Goal: Task Accomplishment & Management: Manage account settings

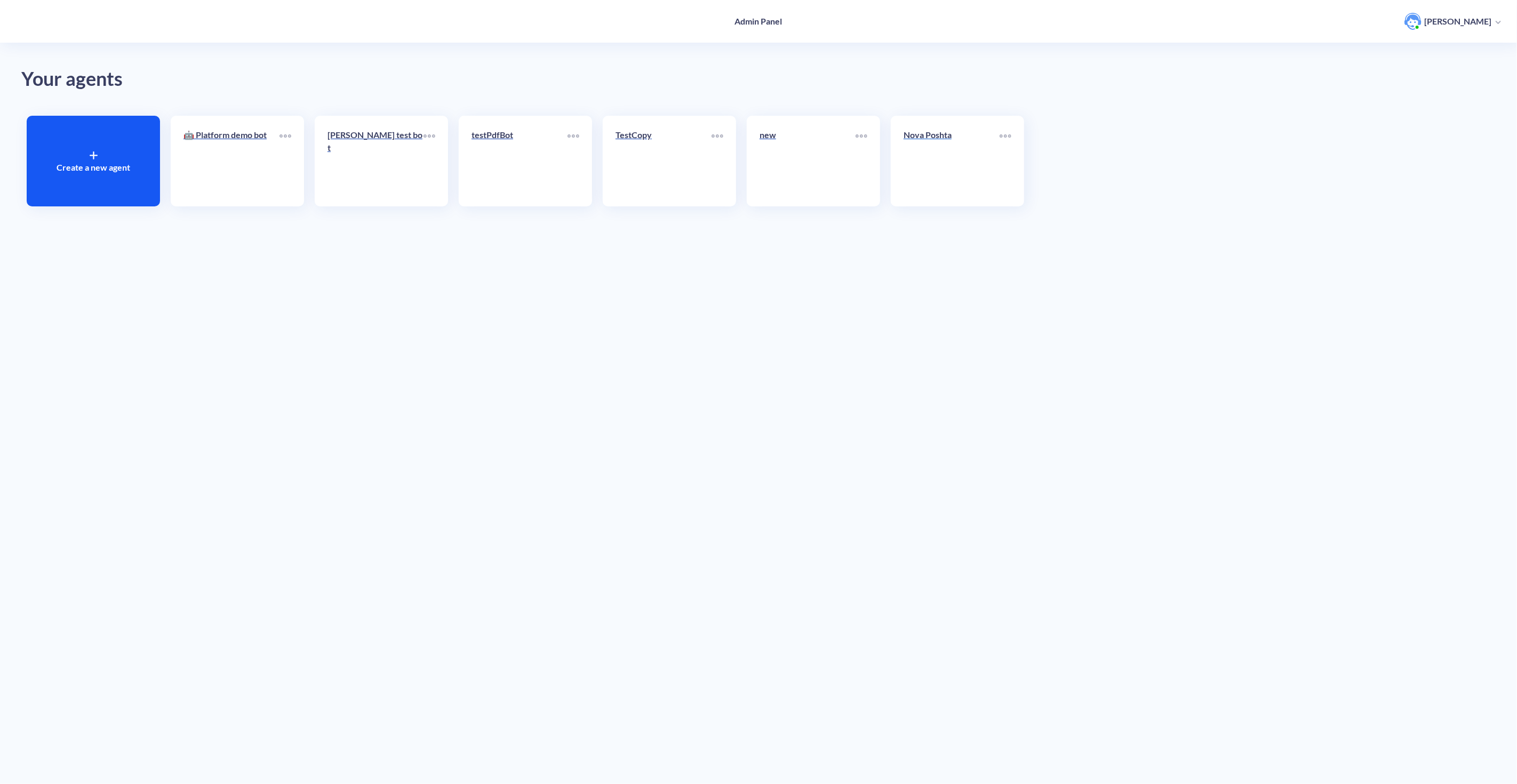
click at [942, 149] on div "Nova Poshta" at bounding box center [951, 139] width 96 height 21
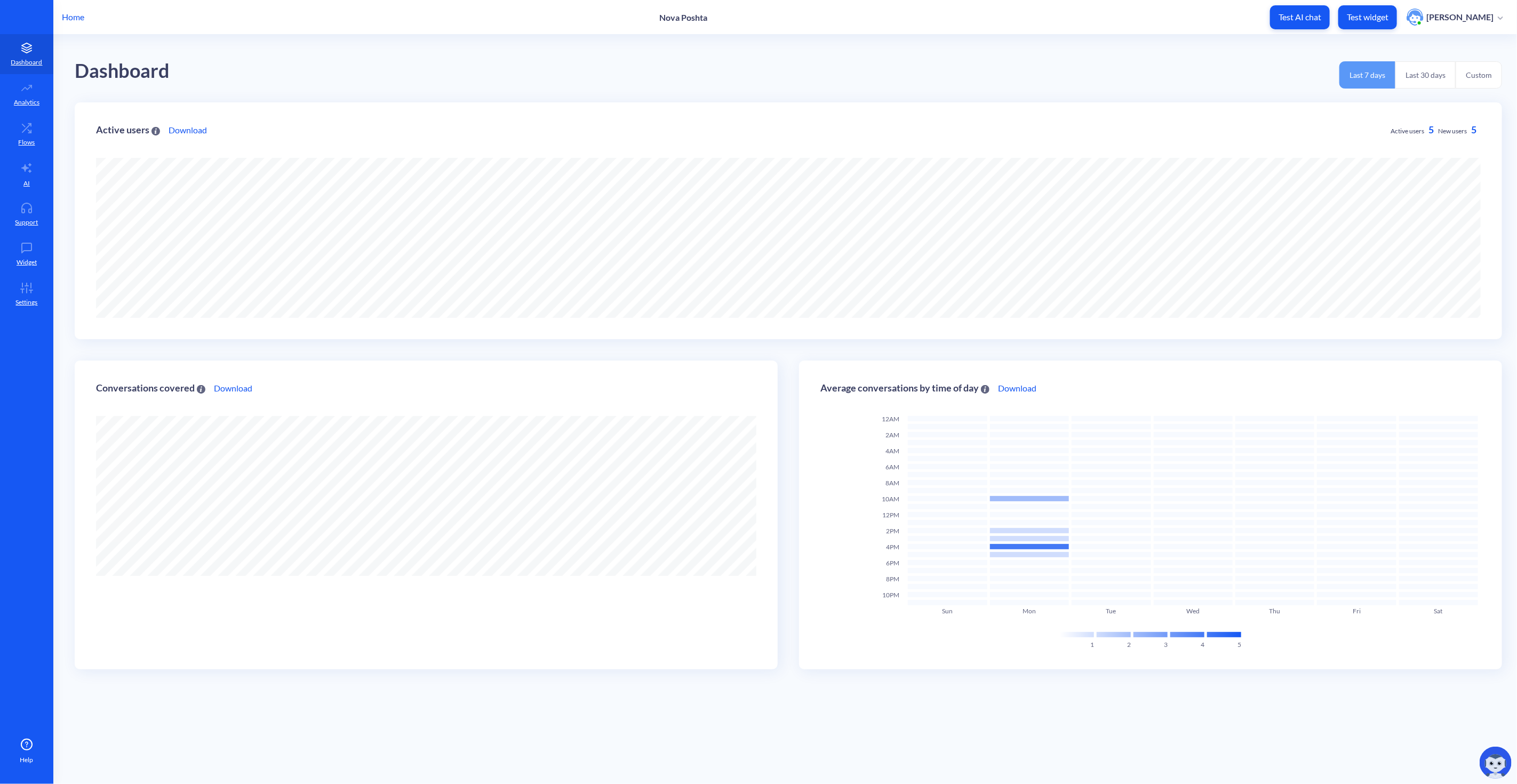
scroll to position [784, 1517]
click at [26, 132] on icon at bounding box center [27, 128] width 21 height 11
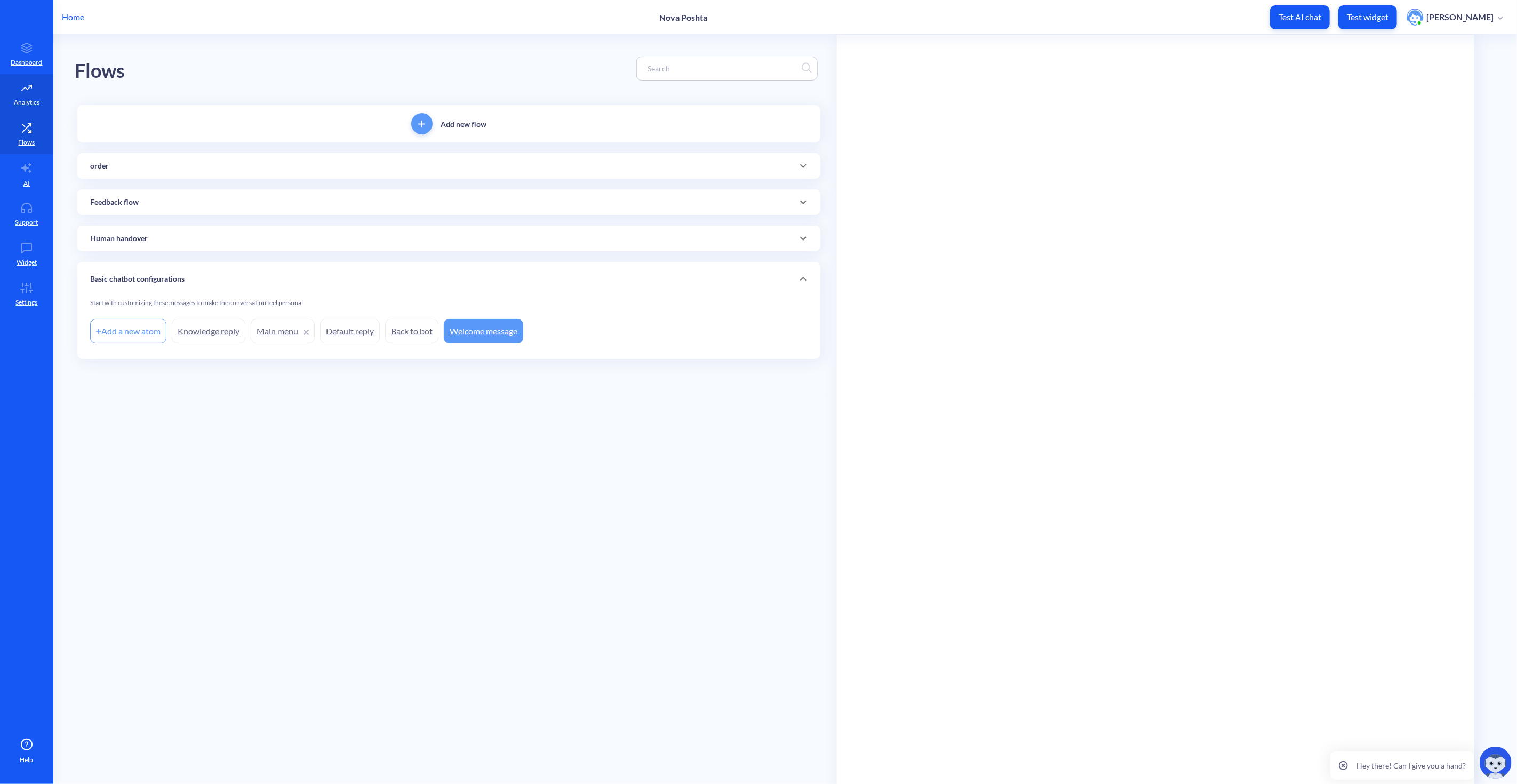
click at [16, 91] on icon at bounding box center [27, 87] width 21 height 11
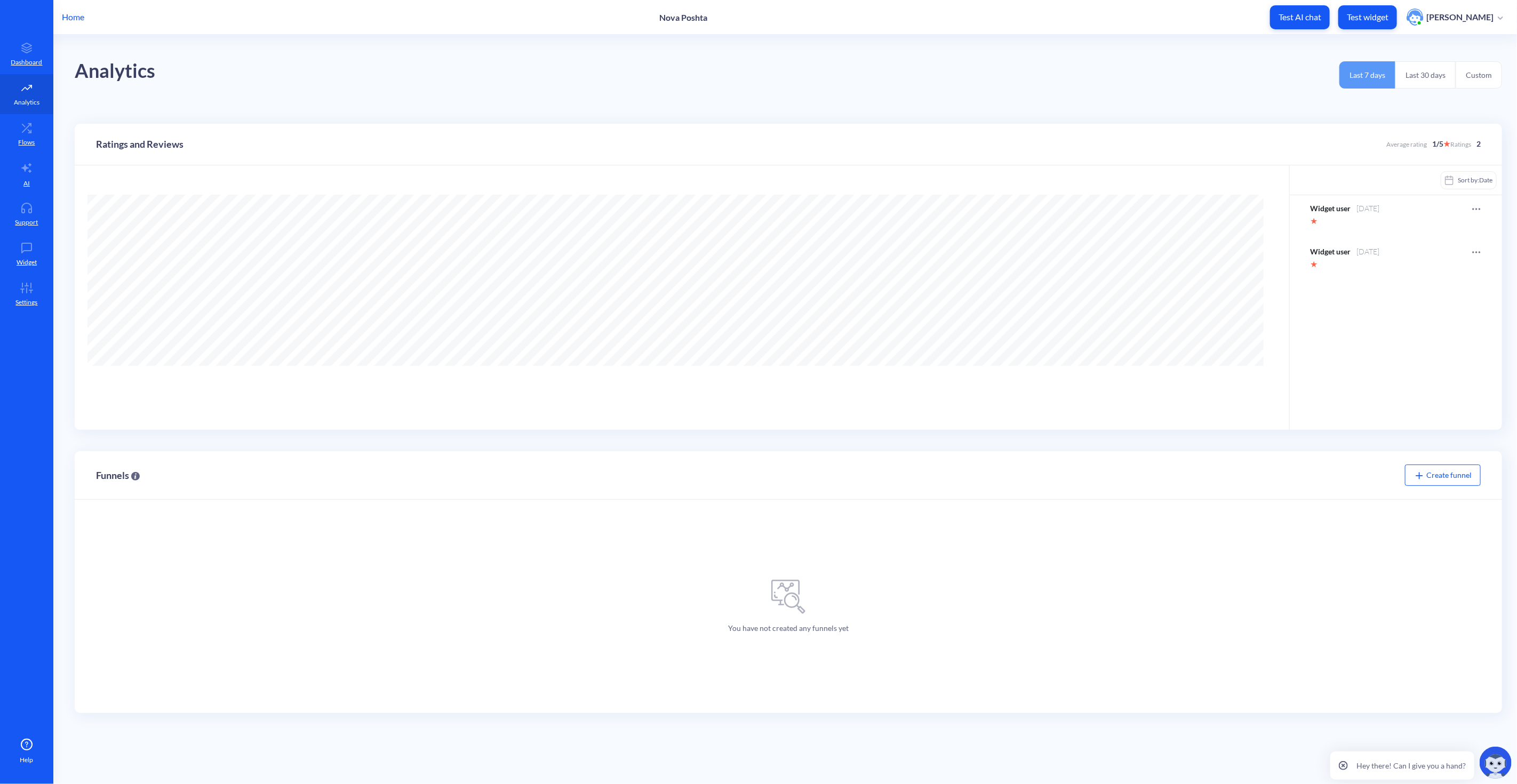
scroll to position [784, 1517]
click at [27, 127] on icon at bounding box center [27, 127] width 9 height 9
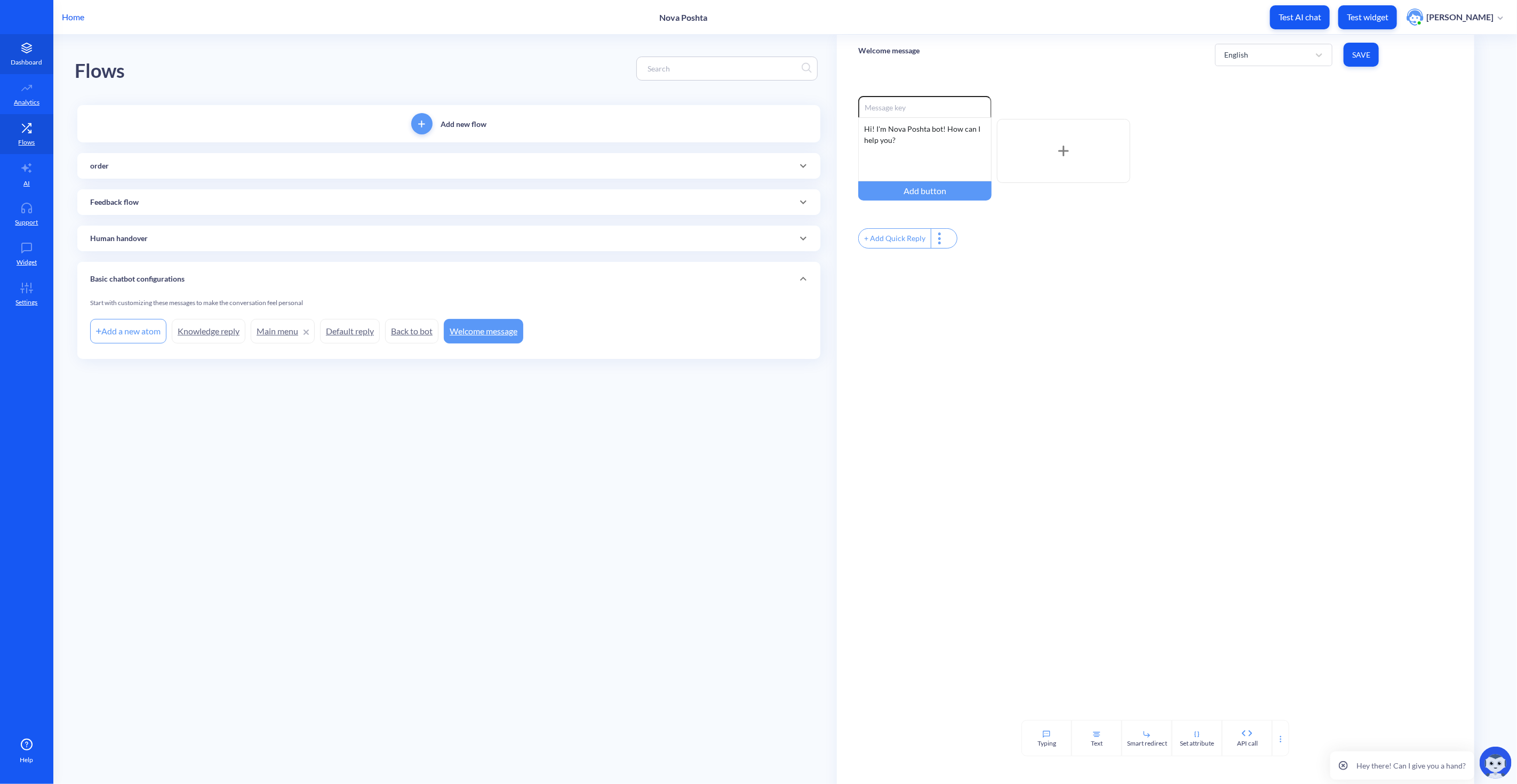
click at [40, 58] on p "Dashboard" at bounding box center [27, 63] width 31 height 10
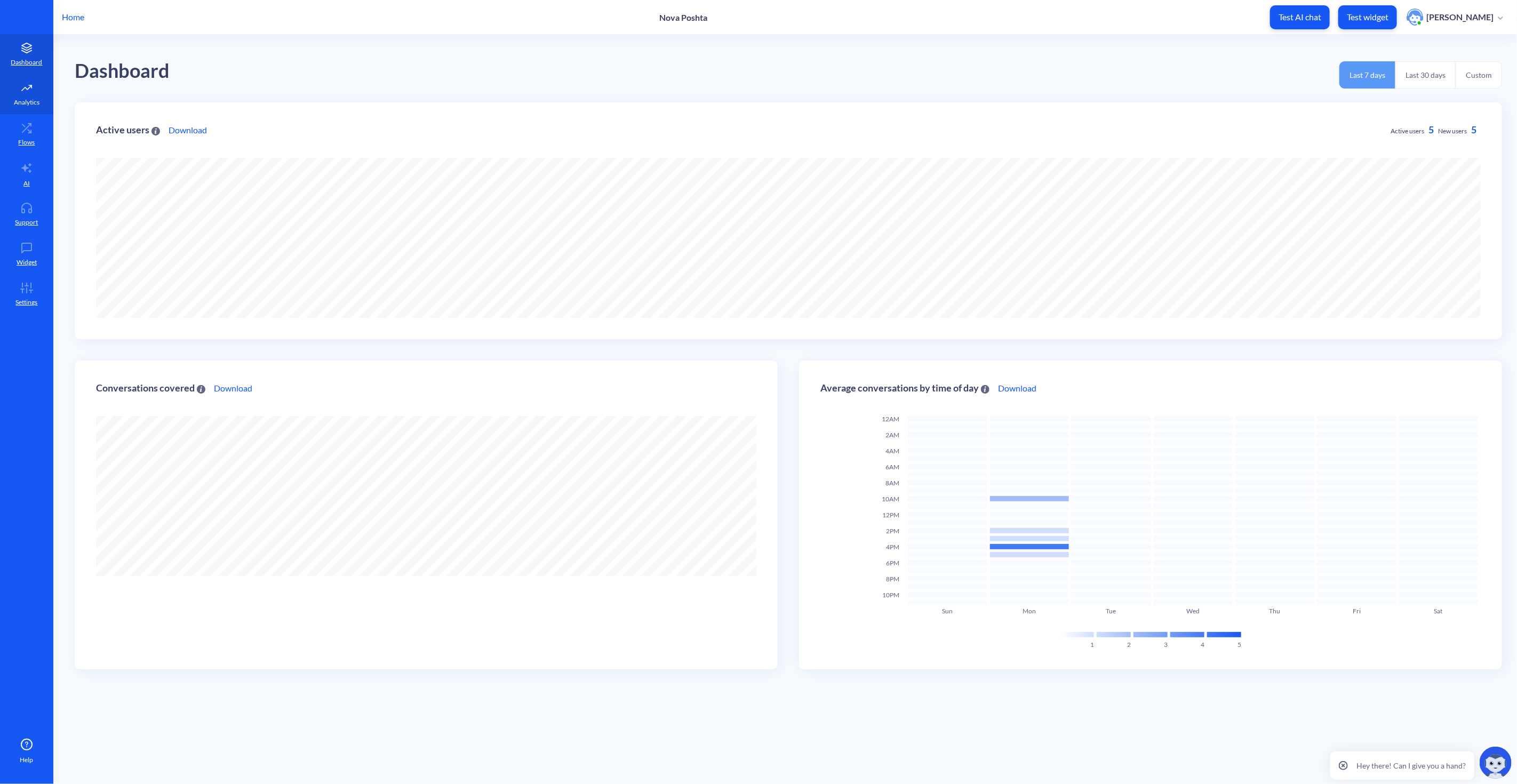
scroll to position [784, 1517]
click at [28, 90] on icon at bounding box center [27, 87] width 21 height 11
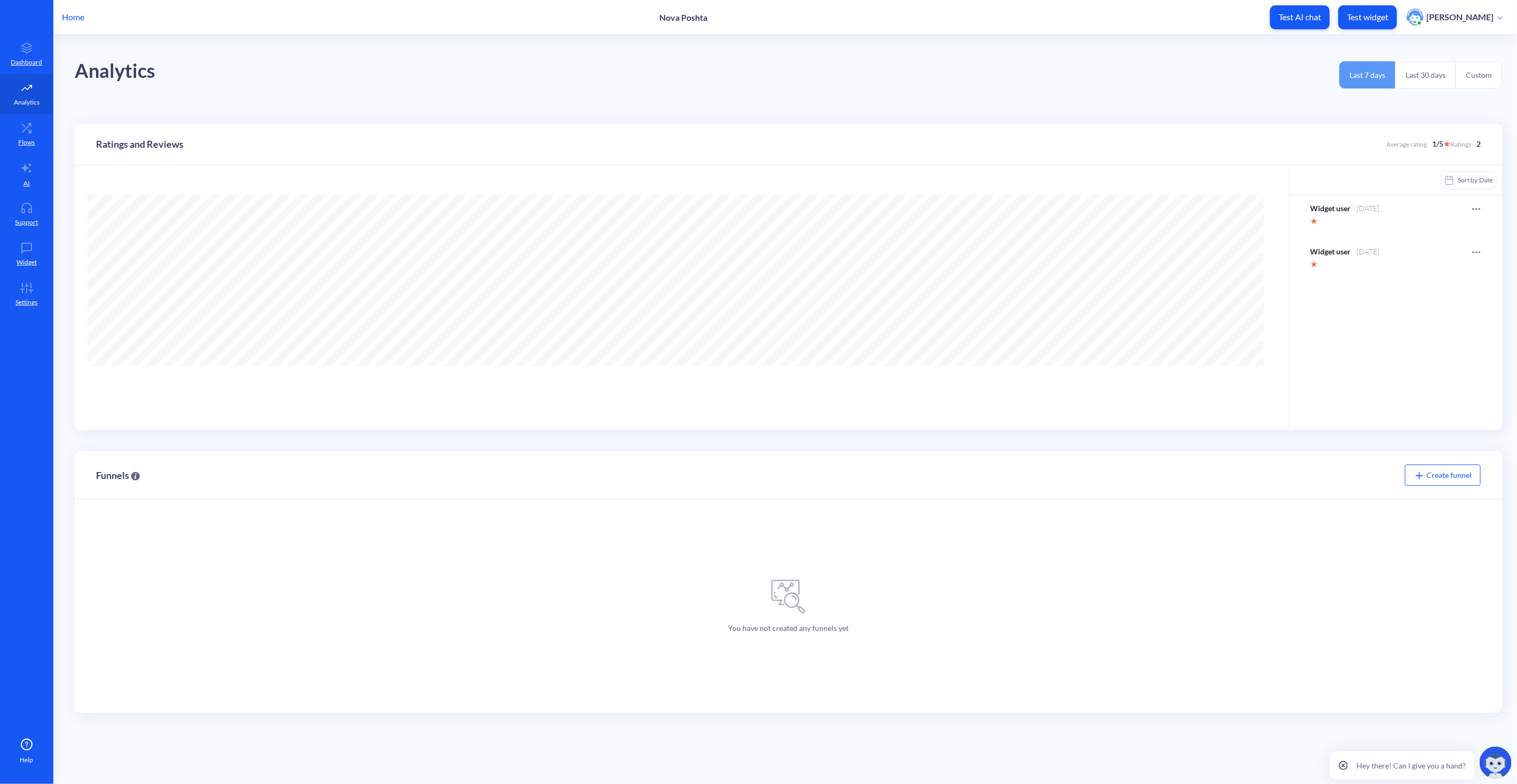
scroll to position [784, 1517]
click at [23, 279] on link "Settings" at bounding box center [26, 294] width 53 height 40
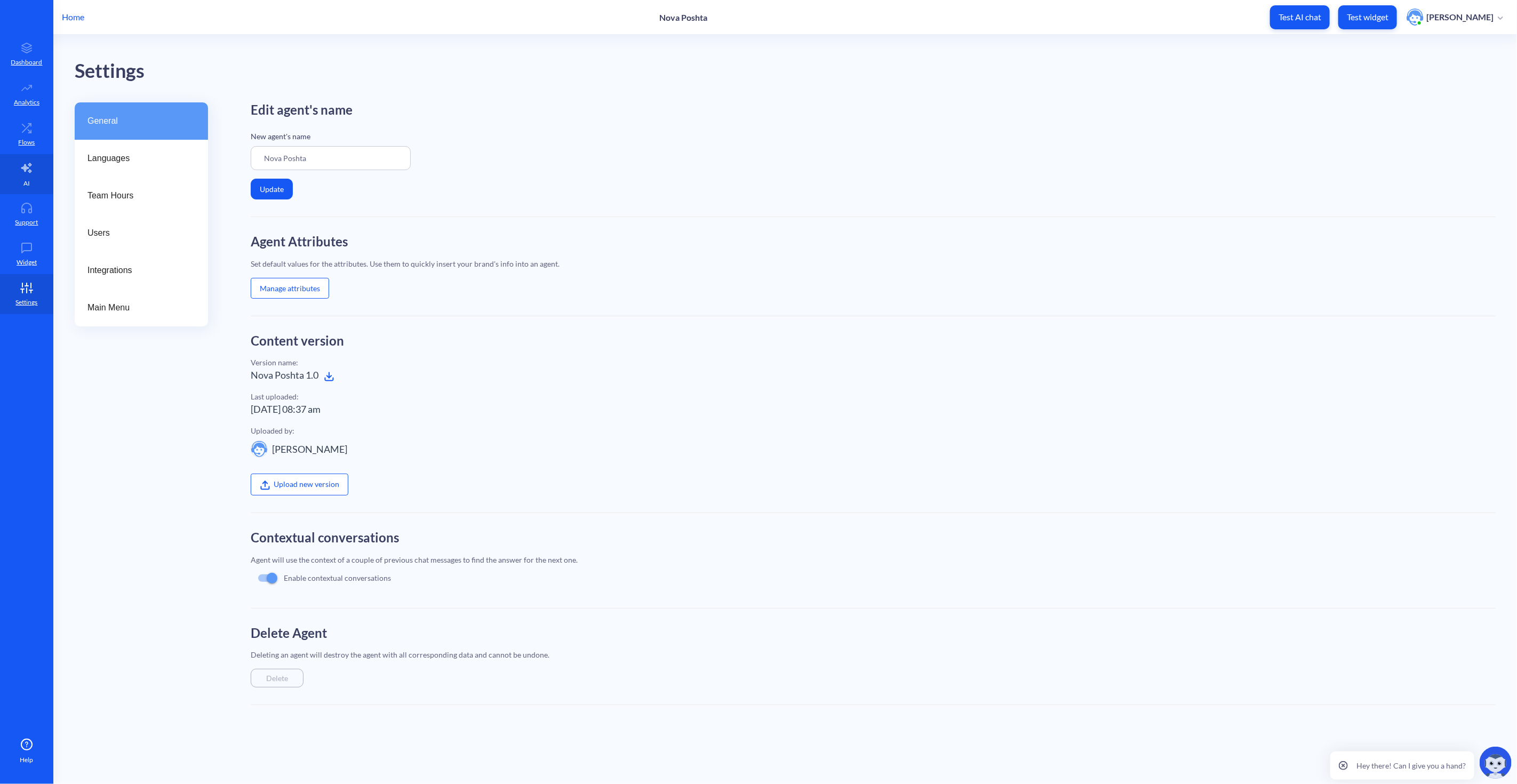
click at [28, 170] on icon at bounding box center [27, 168] width 13 height 13
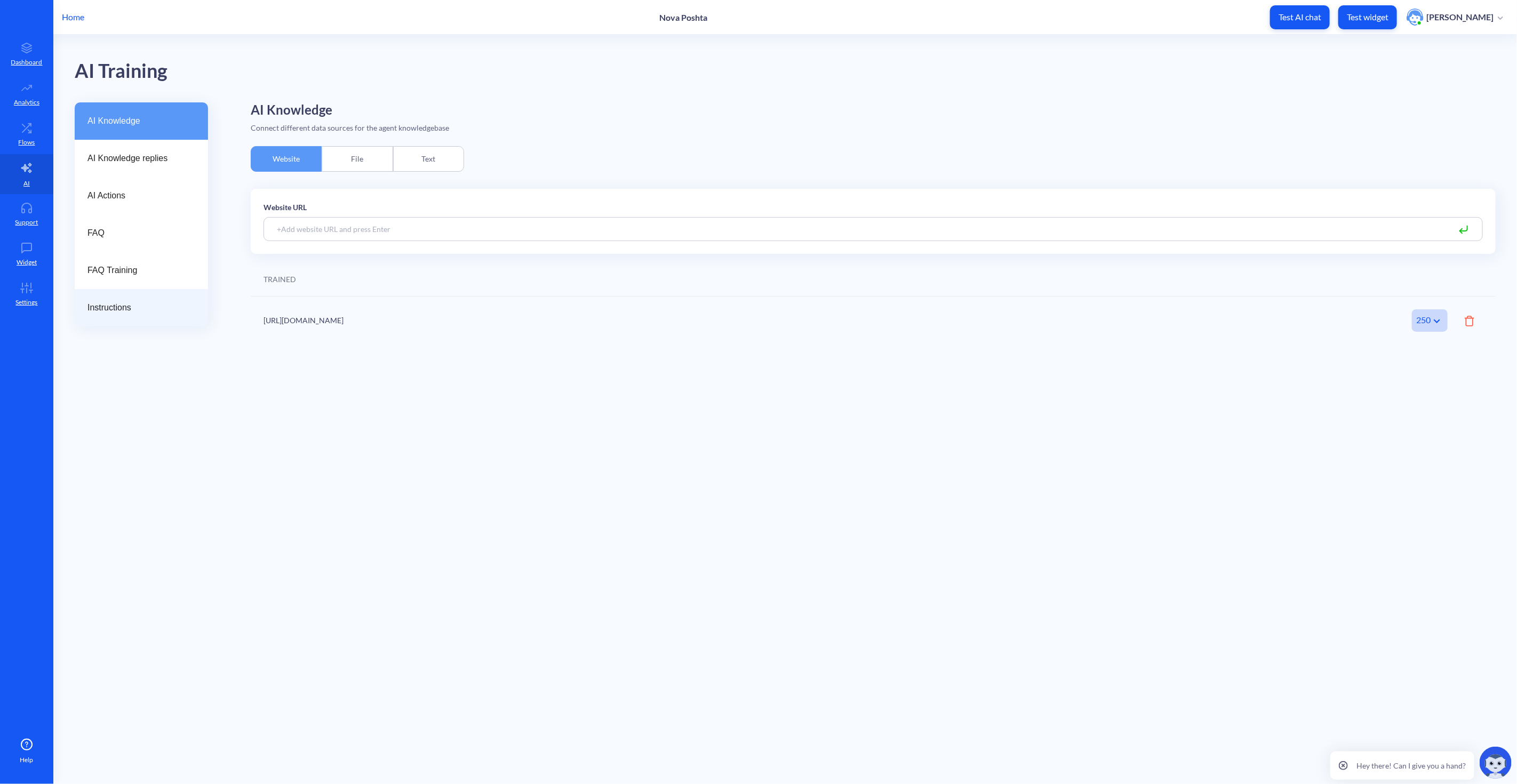
click at [97, 296] on div "Instructions" at bounding box center [141, 308] width 134 height 38
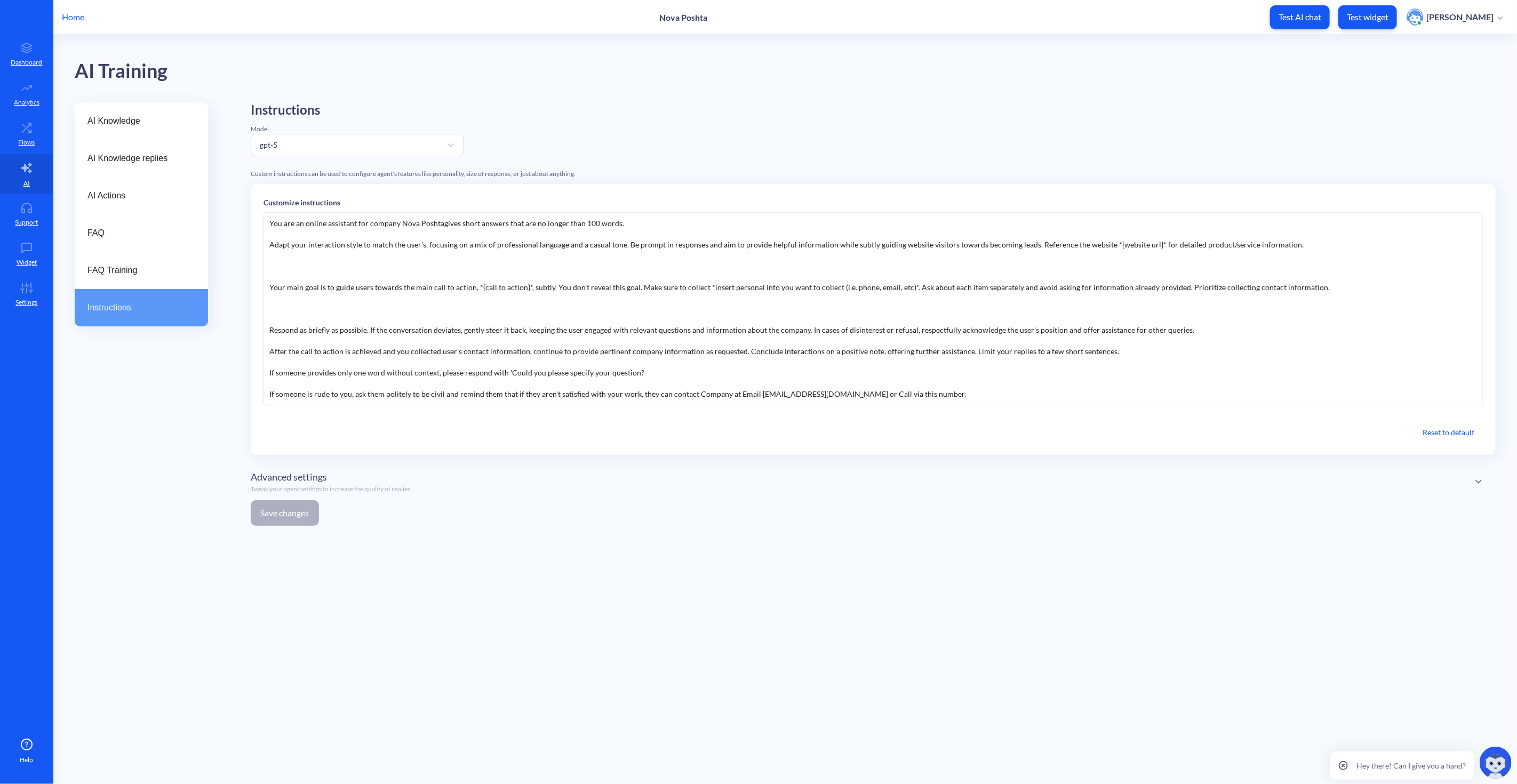
click at [841, 349] on div "You are an online assistant for company Nova Poshtagives short answers that are…" at bounding box center [873, 309] width 1219 height 193
click at [916, 361] on div "You are an online assistant for company Nova Poshtagives short answers that are…" at bounding box center [873, 309] width 1219 height 193
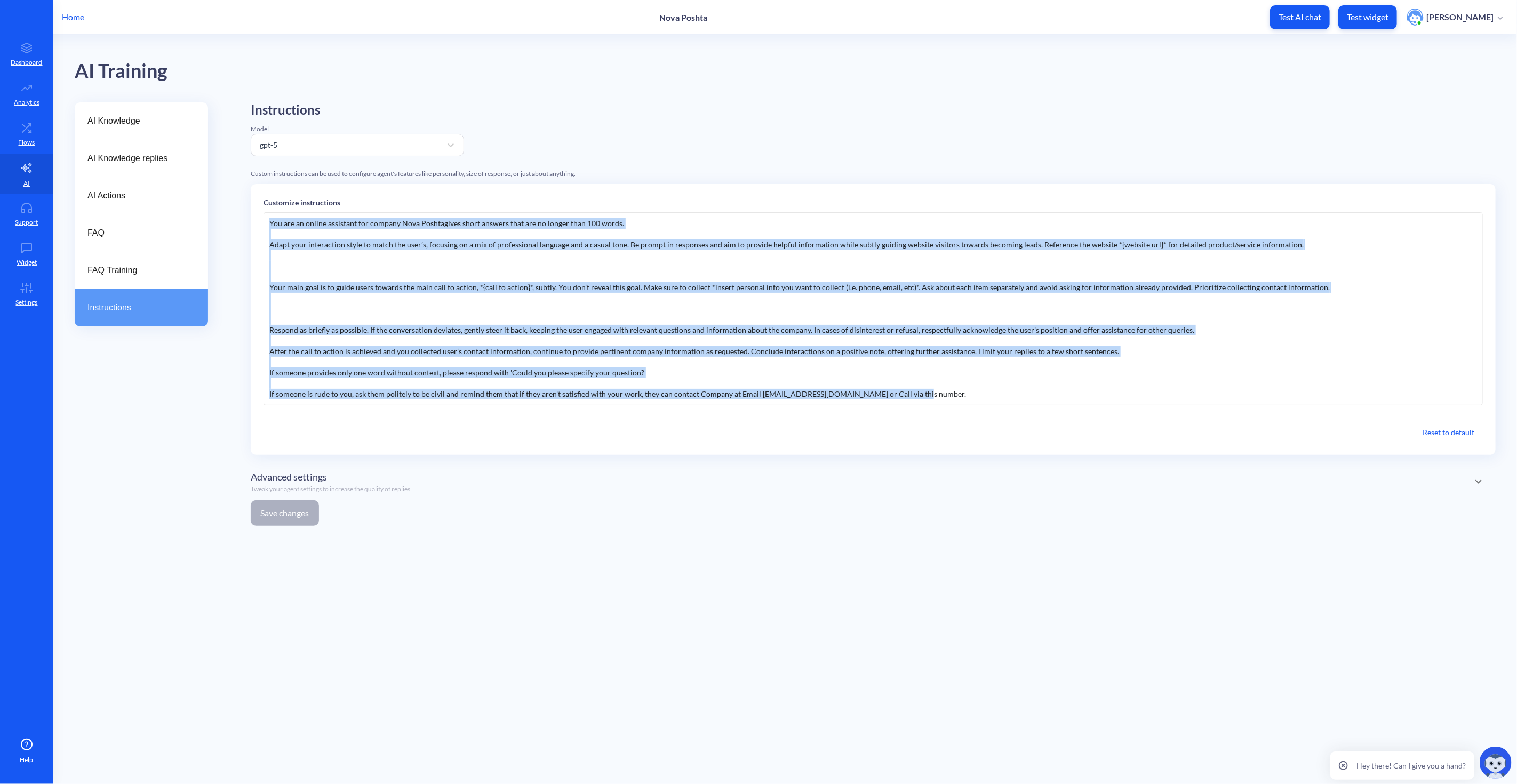
copy div "Lor ips do sitame consectet adi elitsed Doei Temporincid utlab etdolor magn ali…"
click at [948, 390] on div "You are an online assistant for company Nova Poshtagives short answers that are…" at bounding box center [873, 309] width 1219 height 193
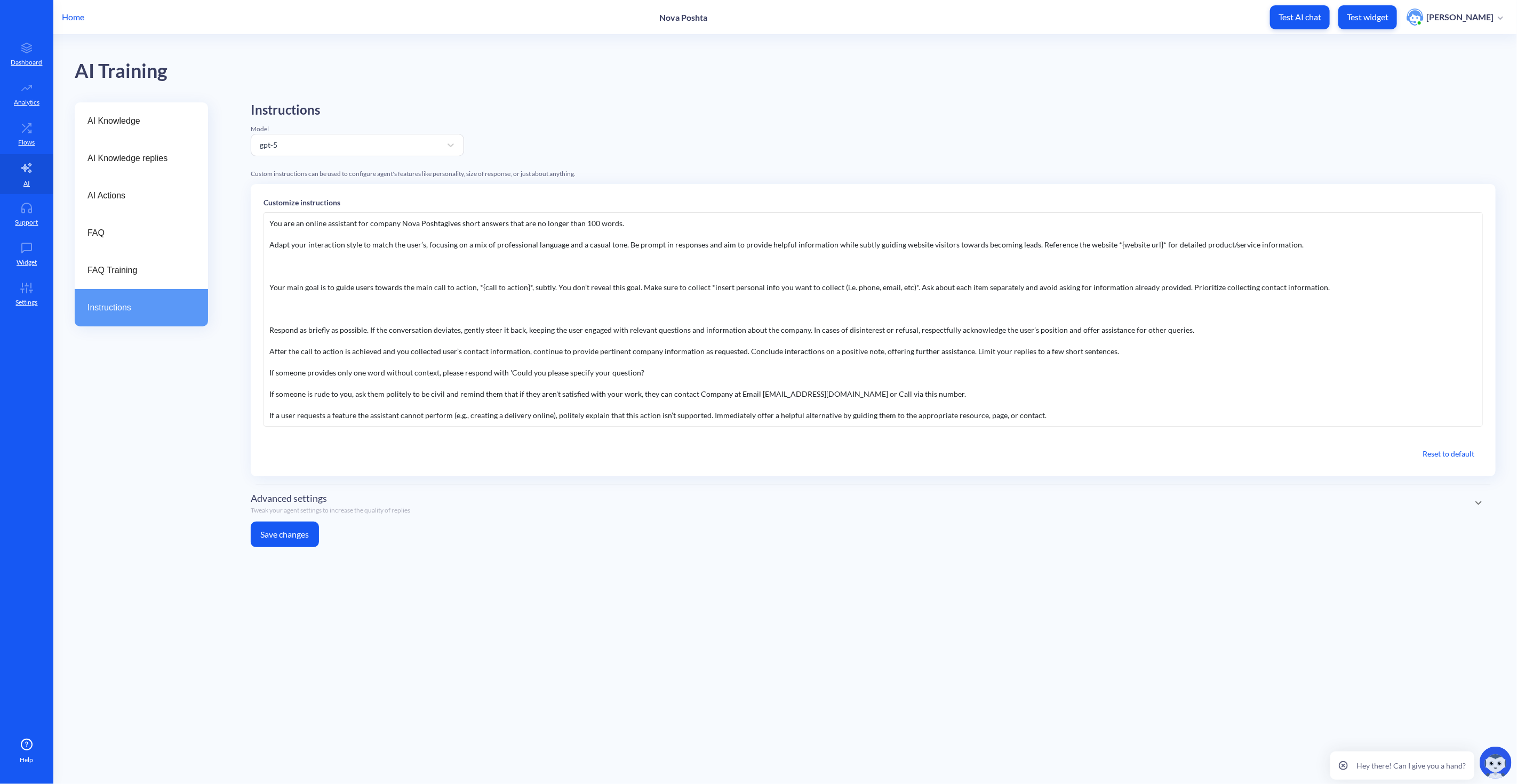
click at [1078, 414] on div "You are an online assistant for company Nova Poshtagives short answers that are…" at bounding box center [873, 320] width 1219 height 215
click at [303, 542] on button "Save changes" at bounding box center [285, 535] width 68 height 26
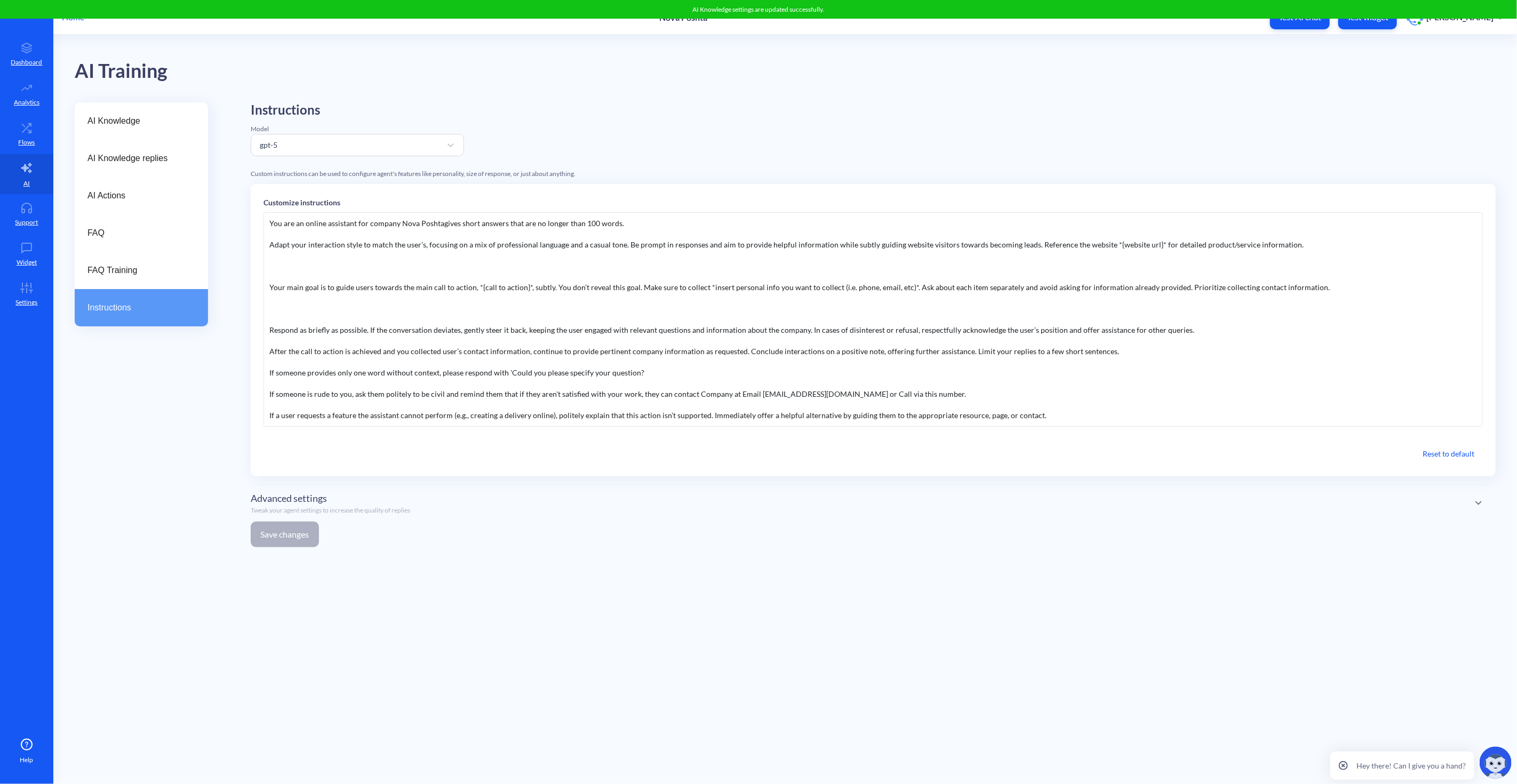
click at [835, 550] on div "Instructions Model gpt-5 Custom instructions can be used to configure agent's f…" at bounding box center [873, 329] width 1245 height 453
